Goal: Information Seeking & Learning: Learn about a topic

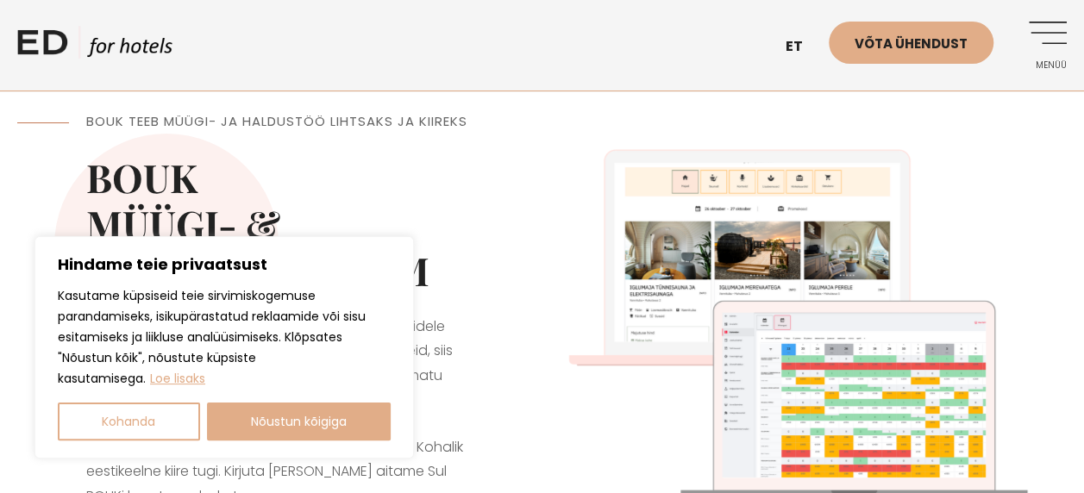
click at [317, 416] on button "Nõustun kõigiga" at bounding box center [299, 422] width 185 height 38
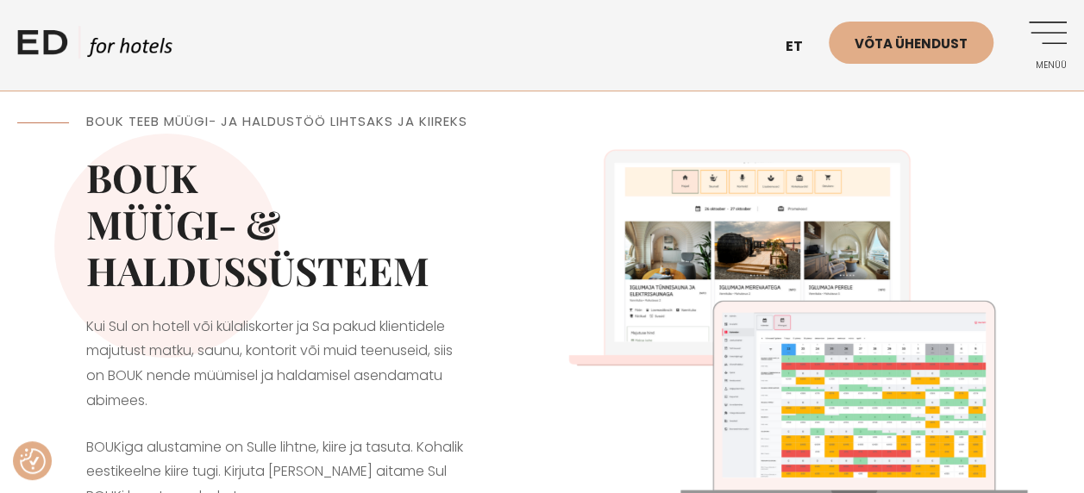
checkbox input "true"
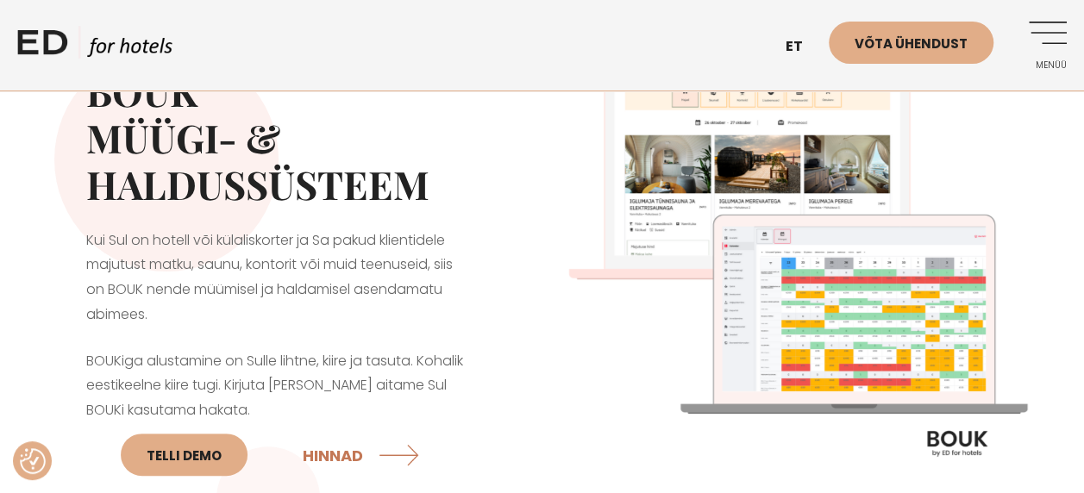
scroll to position [172, 0]
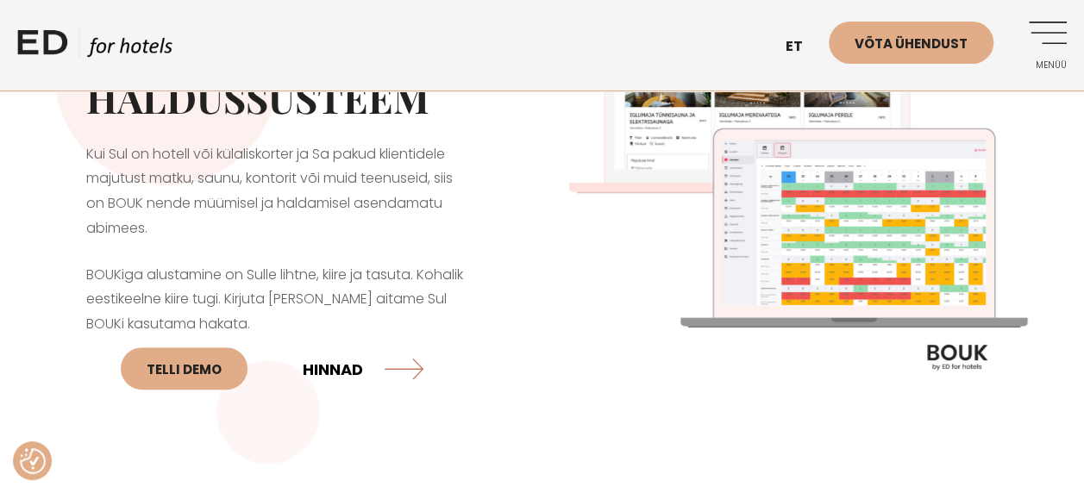
click at [352, 373] on link "HINNAD" at bounding box center [363, 369] width 121 height 46
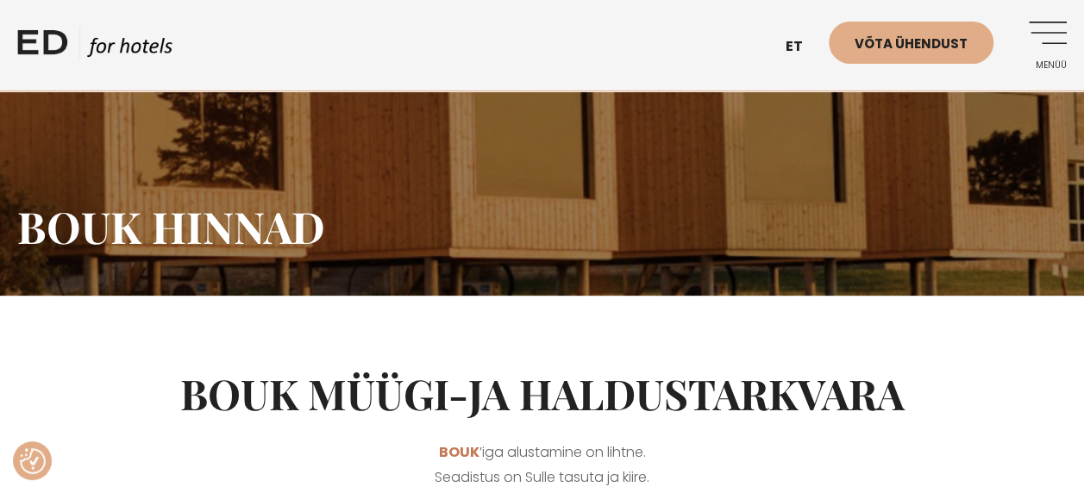
click at [1040, 34] on link "Menüü" at bounding box center [1042, 45] width 47 height 47
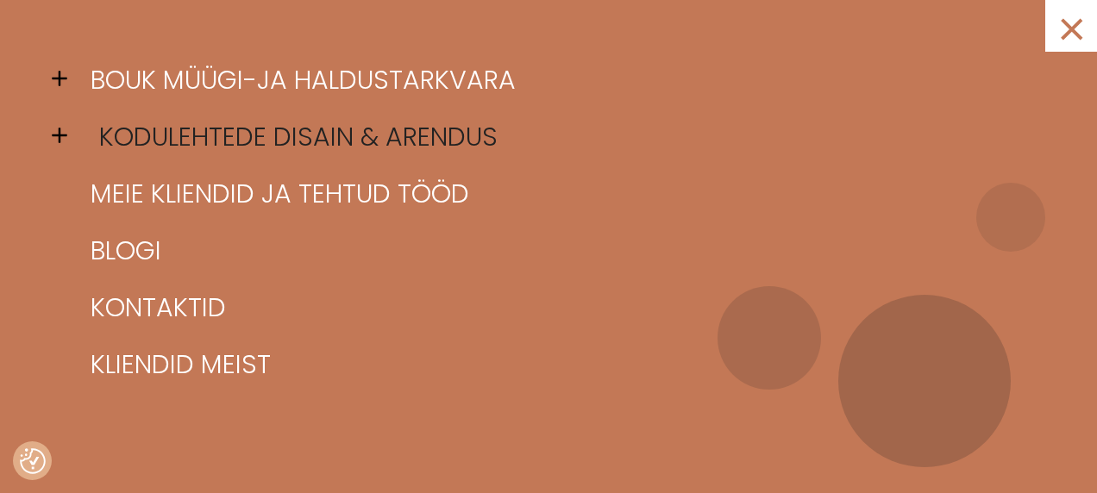
click at [397, 134] on link "Kodulehtede disain & arendus" at bounding box center [569, 137] width 967 height 57
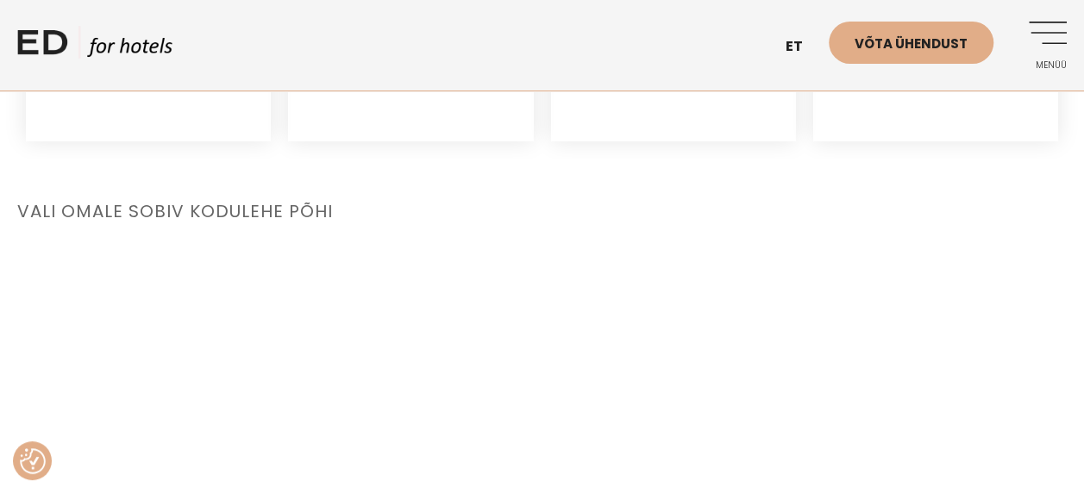
scroll to position [1638, 0]
